Goal: Transaction & Acquisition: Purchase product/service

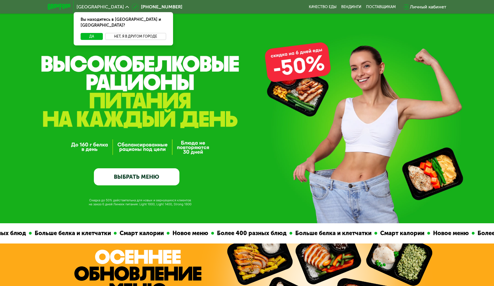
click at [127, 33] on button "Нет, я в другом городе" at bounding box center [135, 36] width 61 height 7
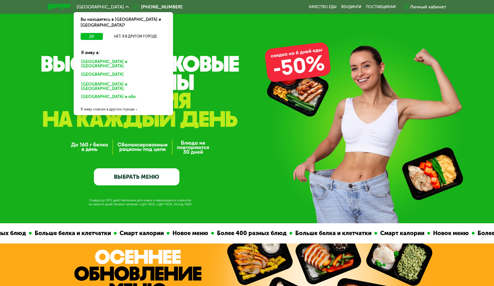
click at [113, 58] on div "[GEOGRAPHIC_DATA] и [GEOGRAPHIC_DATA]." at bounding box center [123, 64] width 92 height 12
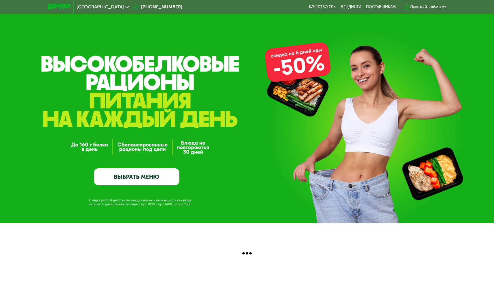
click at [164, 178] on link "ВЫБРАТЬ МЕНЮ" at bounding box center [137, 176] width 86 height 17
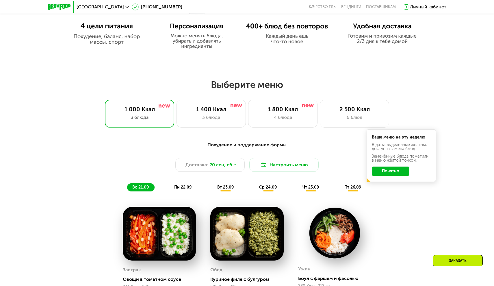
scroll to position [366, 0]
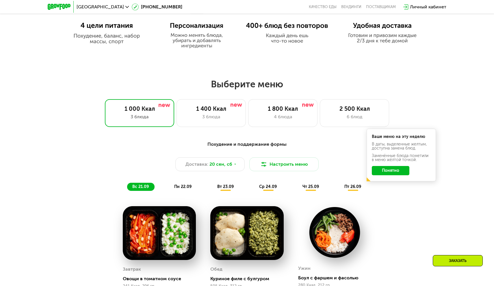
click at [399, 166] on button "Понятно" at bounding box center [391, 170] width 38 height 9
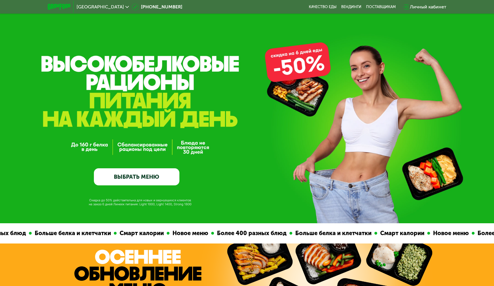
scroll to position [0, 0]
click at [422, 4] on div "Личный кабинет" at bounding box center [428, 6] width 36 height 7
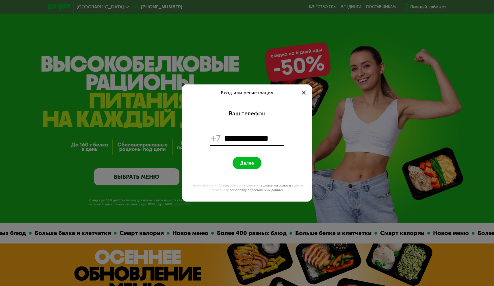
type input "**********"
click at [246, 161] on span "Далее" at bounding box center [247, 162] width 14 height 5
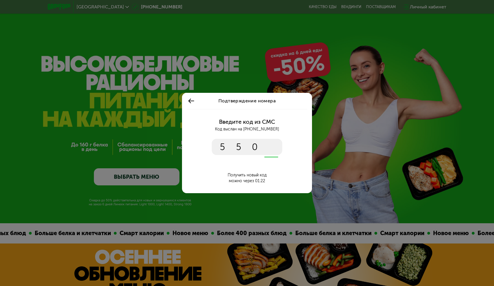
type input "****"
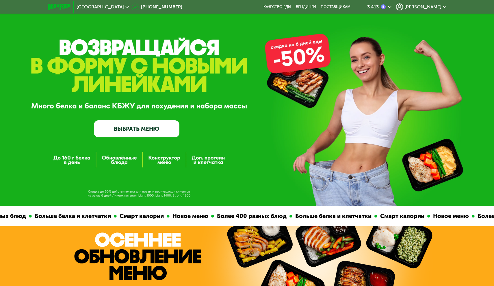
click at [157, 127] on link "ВЫБРАТЬ МЕНЮ" at bounding box center [137, 128] width 86 height 17
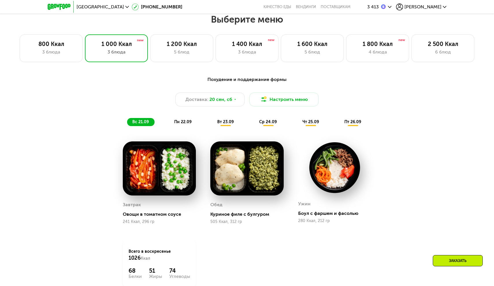
scroll to position [413, 0]
click at [313, 51] on div "5 блюд" at bounding box center [312, 52] width 51 height 7
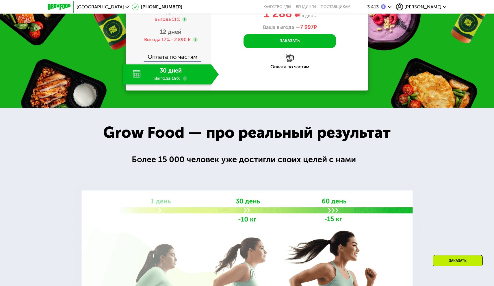
scroll to position [774, 0]
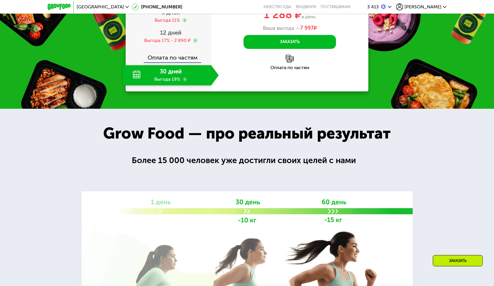
click at [161, 85] on div "30 дней Выгода 19%" at bounding box center [167, 75] width 88 height 20
click at [138, 85] on div "30 дней Выгода 19%" at bounding box center [167, 75] width 88 height 20
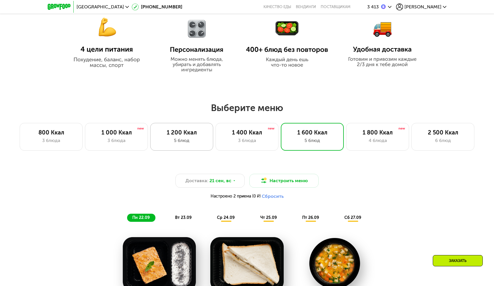
scroll to position [326, 0]
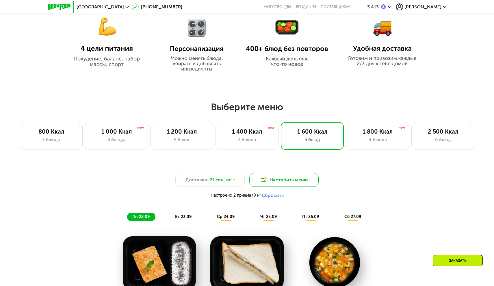
click at [270, 178] on button "Настроить меню" at bounding box center [283, 180] width 69 height 14
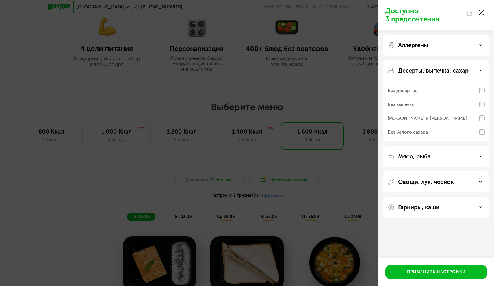
click at [458, 44] on div "Аллергены" at bounding box center [436, 45] width 97 height 7
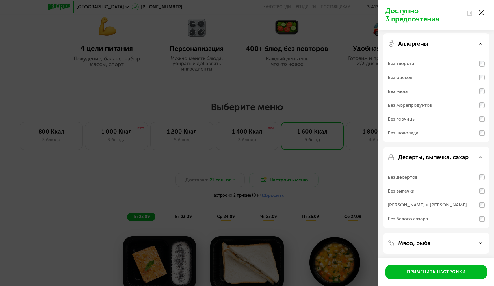
click at [333, 76] on div "Доступно 3 предпочтения Аллергены Без творога Без орехов Без меда Без морепроду…" at bounding box center [247, 143] width 494 height 286
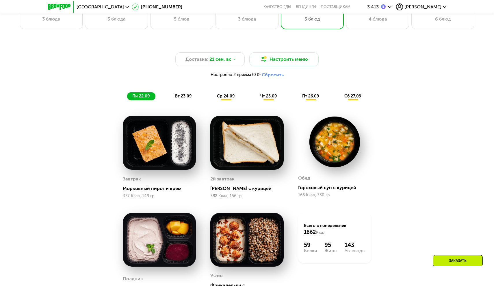
scroll to position [439, 0]
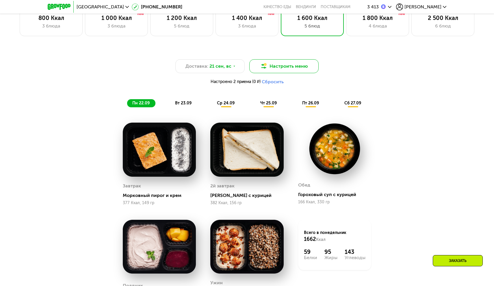
click at [289, 66] on button "Настроить меню" at bounding box center [283, 66] width 69 height 14
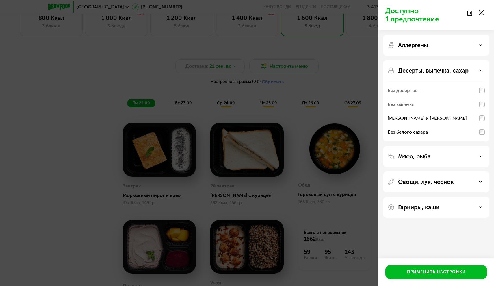
click at [322, 68] on div "Доступно 1 предпочтение Аллергены Десерты, выпечка, сахар Без десертов Без выпе…" at bounding box center [247, 143] width 494 height 286
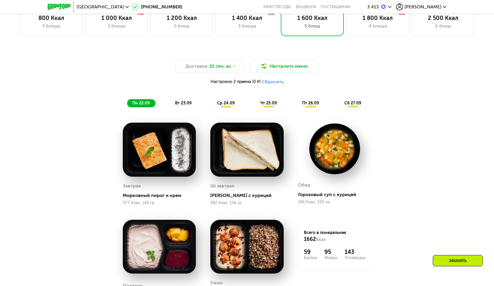
click at [170, 172] on img at bounding box center [159, 149] width 73 height 54
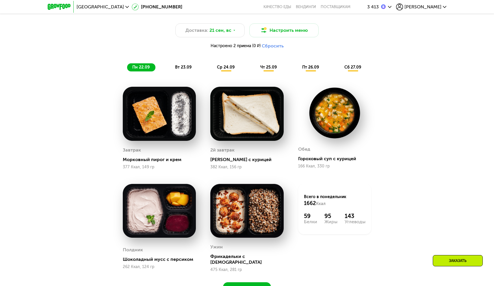
scroll to position [476, 0]
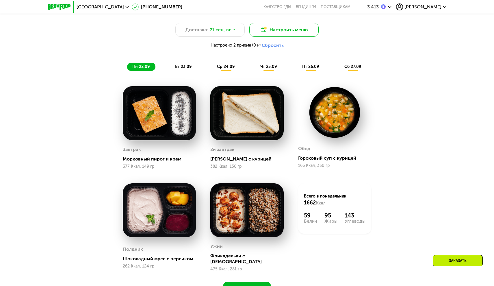
click at [272, 32] on button "Настроить меню" at bounding box center [283, 30] width 69 height 14
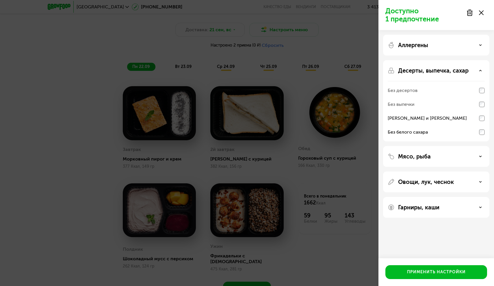
click at [483, 12] on icon at bounding box center [481, 12] width 5 height 5
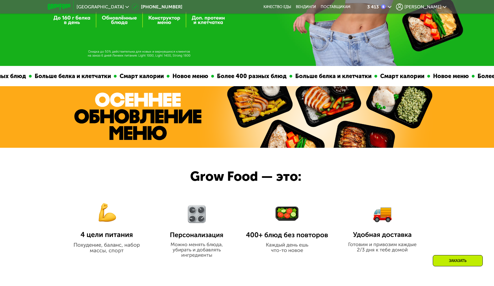
scroll to position [140, 0]
